Goal: Transaction & Acquisition: Purchase product/service

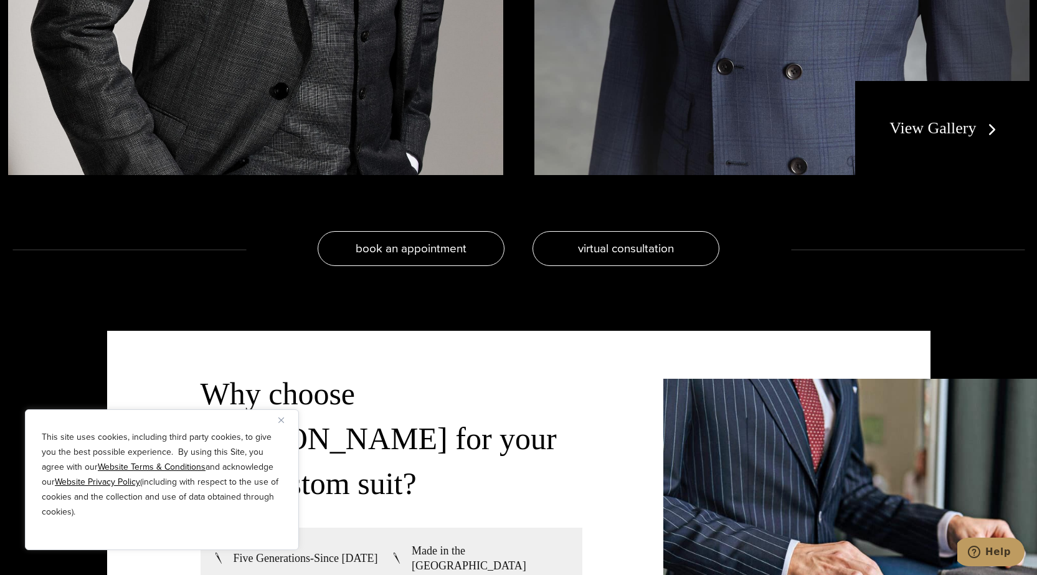
scroll to position [2672, 0]
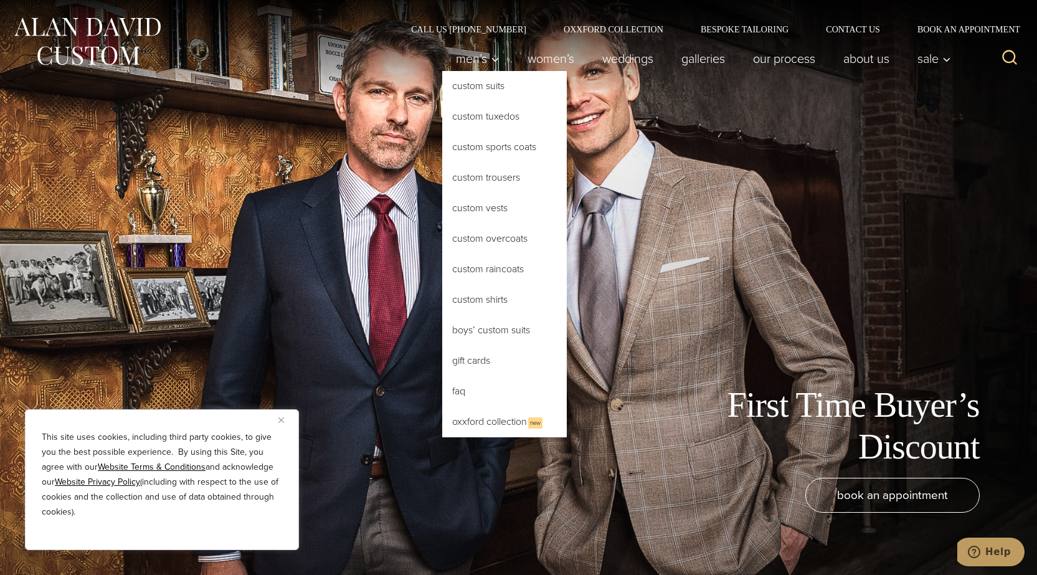
click at [479, 83] on link "Custom Suits" at bounding box center [504, 86] width 125 height 30
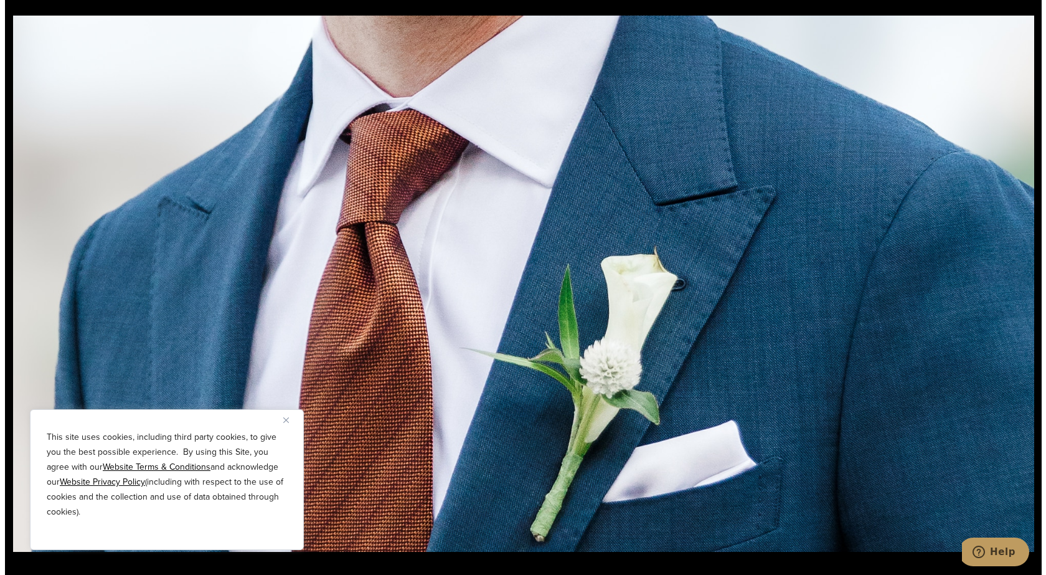
scroll to position [1993, 0]
